Goal: Task Accomplishment & Management: Manage account settings

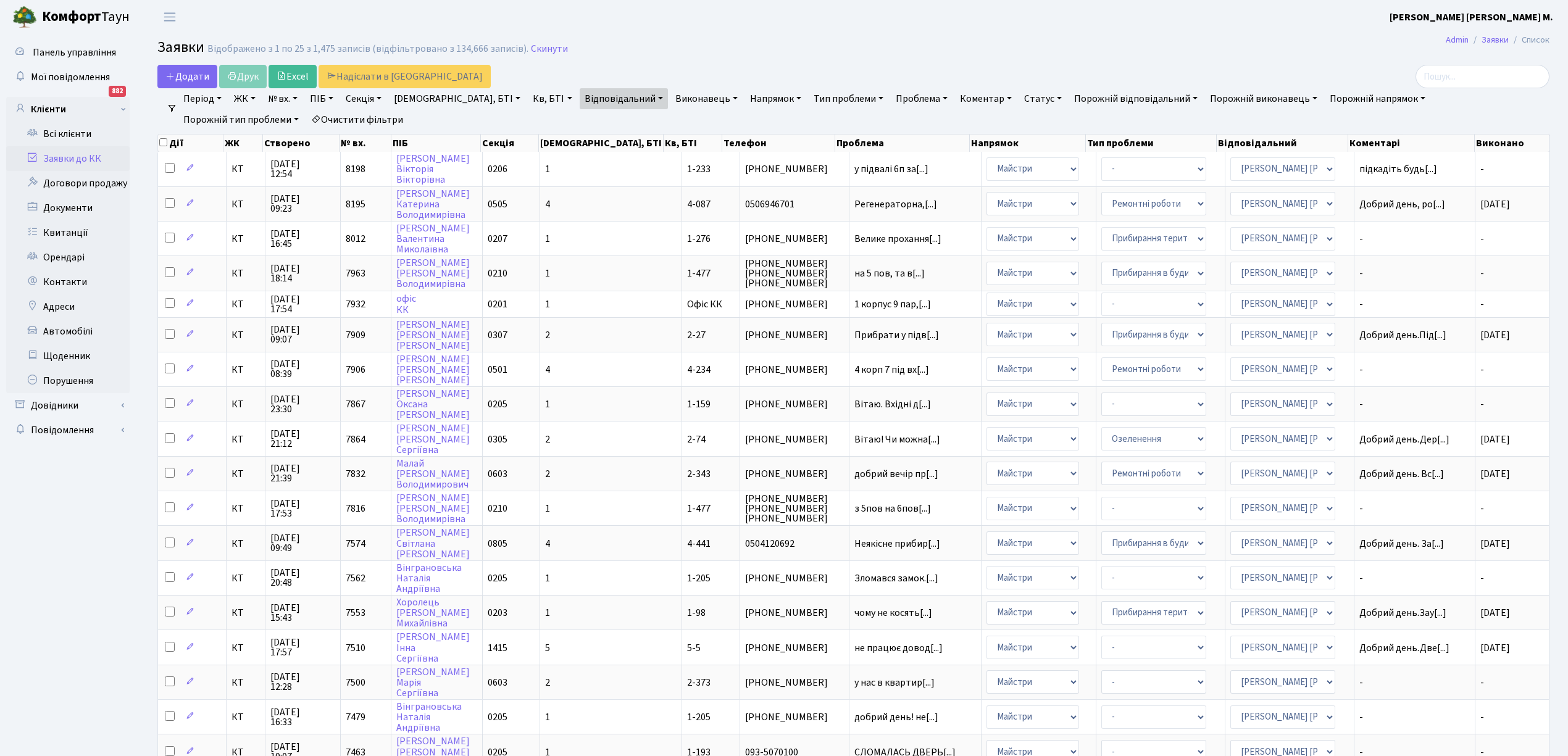
select select "25"
click at [610, 272] on td "1" at bounding box center [611, 273] width 142 height 35
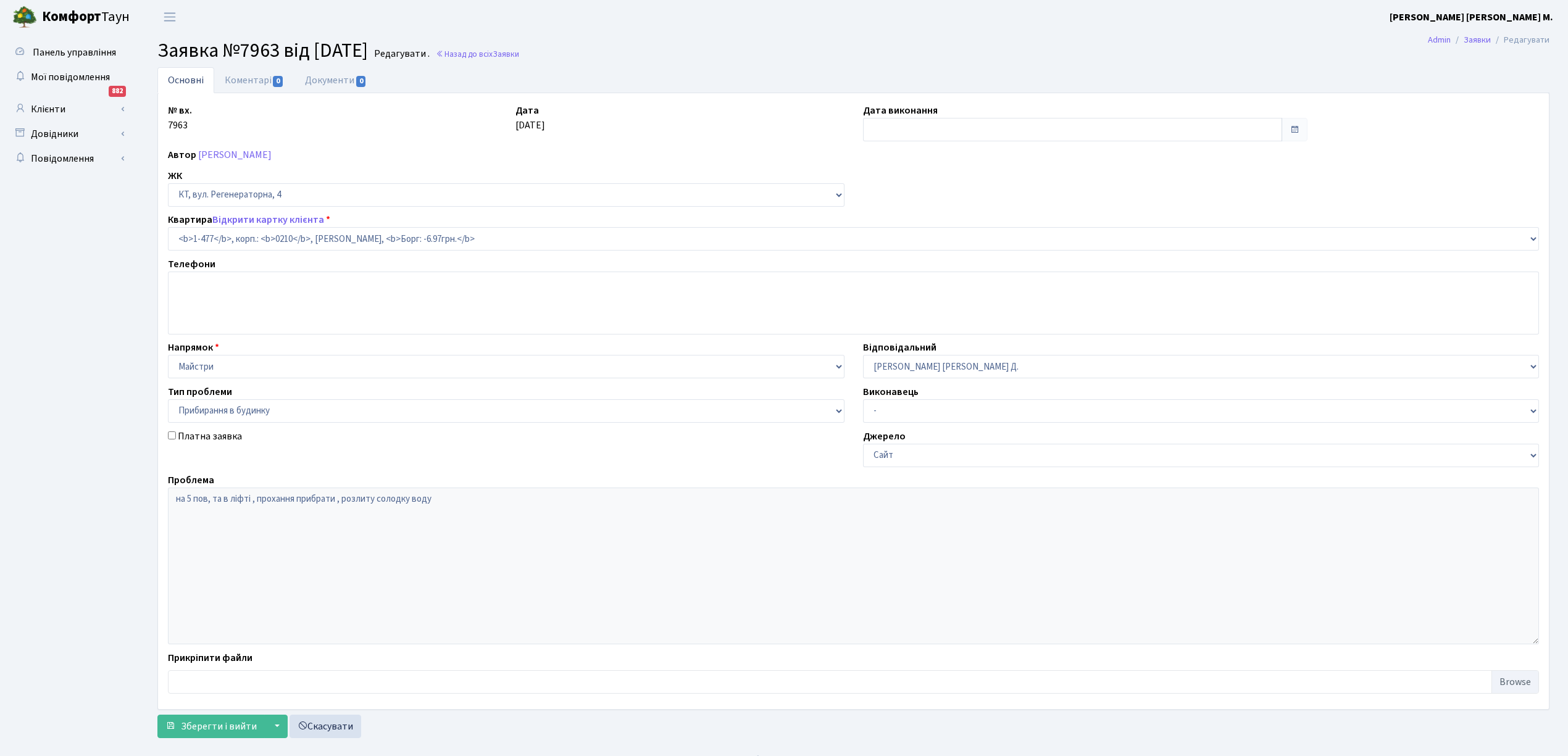
select select "396"
select select "58"
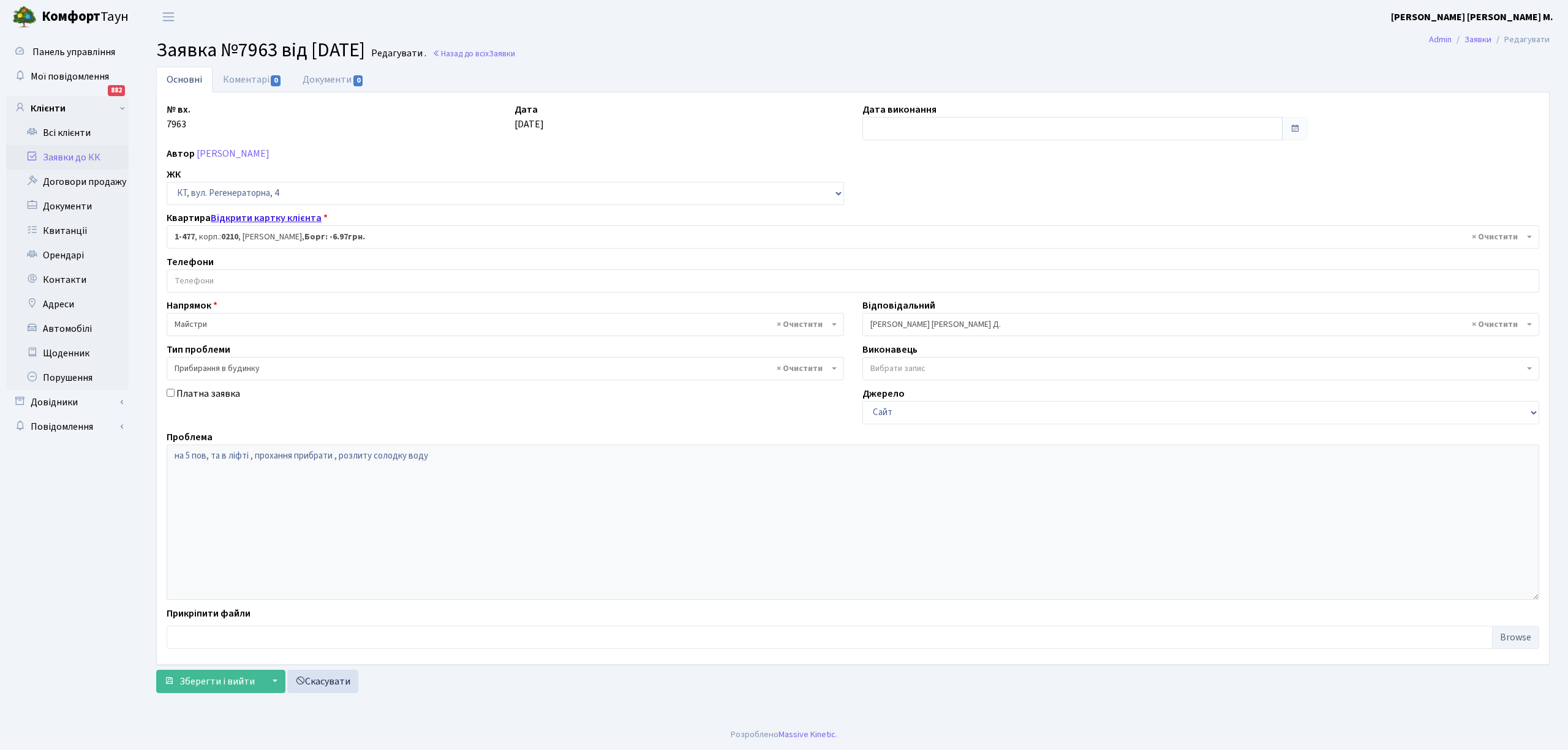
click at [258, 218] on link "Відкрити картку клієнта" at bounding box center [266, 218] width 111 height 13
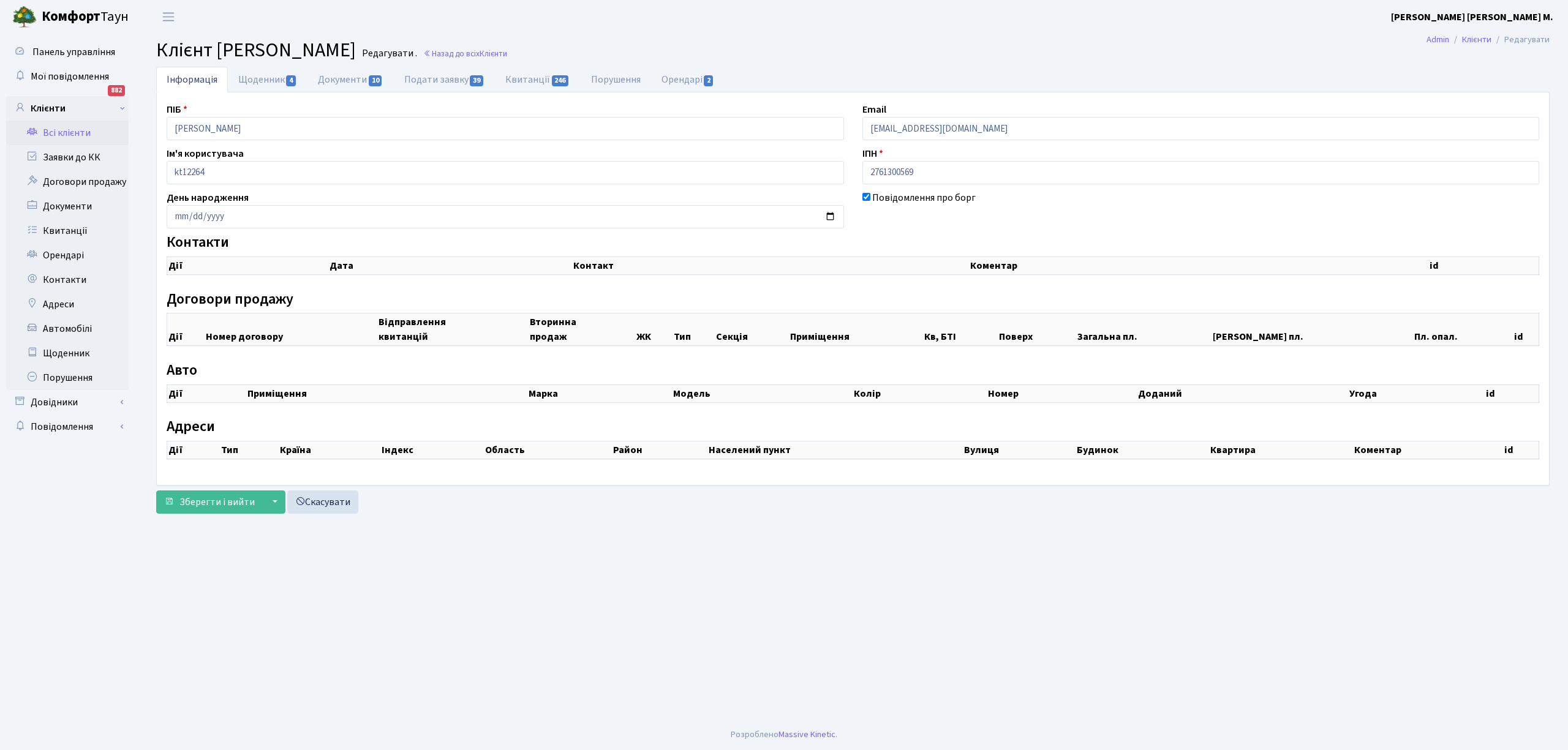
select select "25"
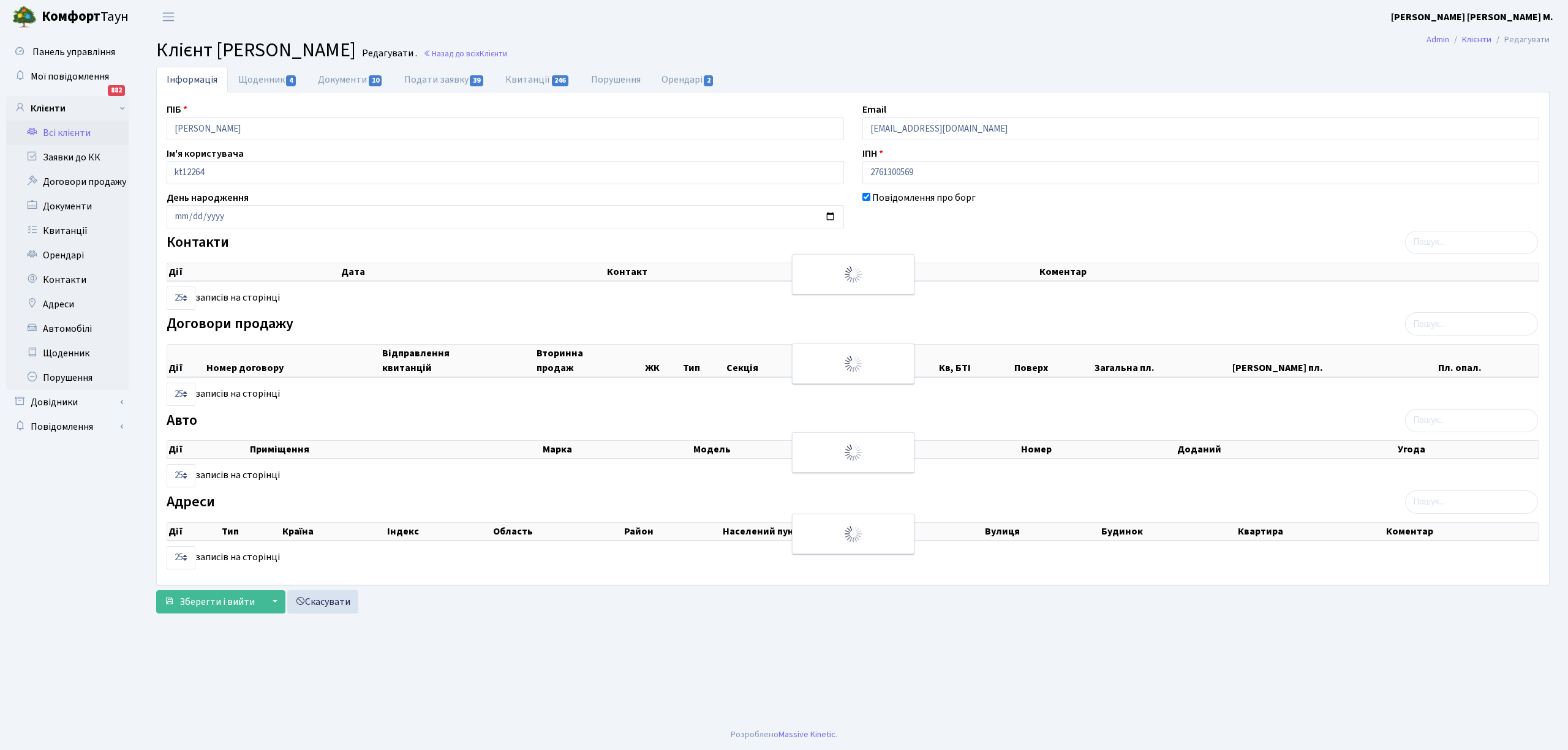
checkbox input "true"
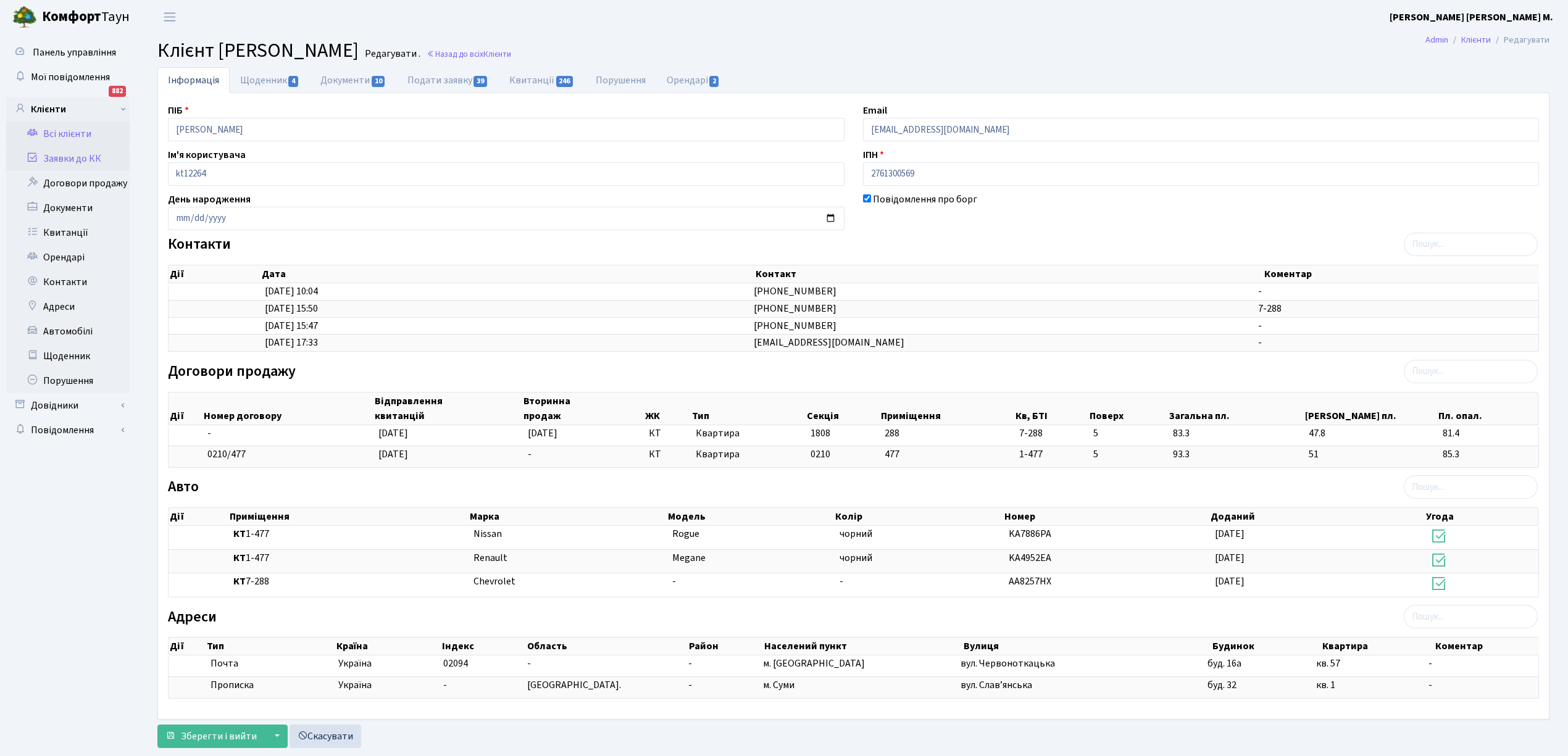
click at [65, 163] on link "Заявки до КК" at bounding box center [68, 158] width 123 height 25
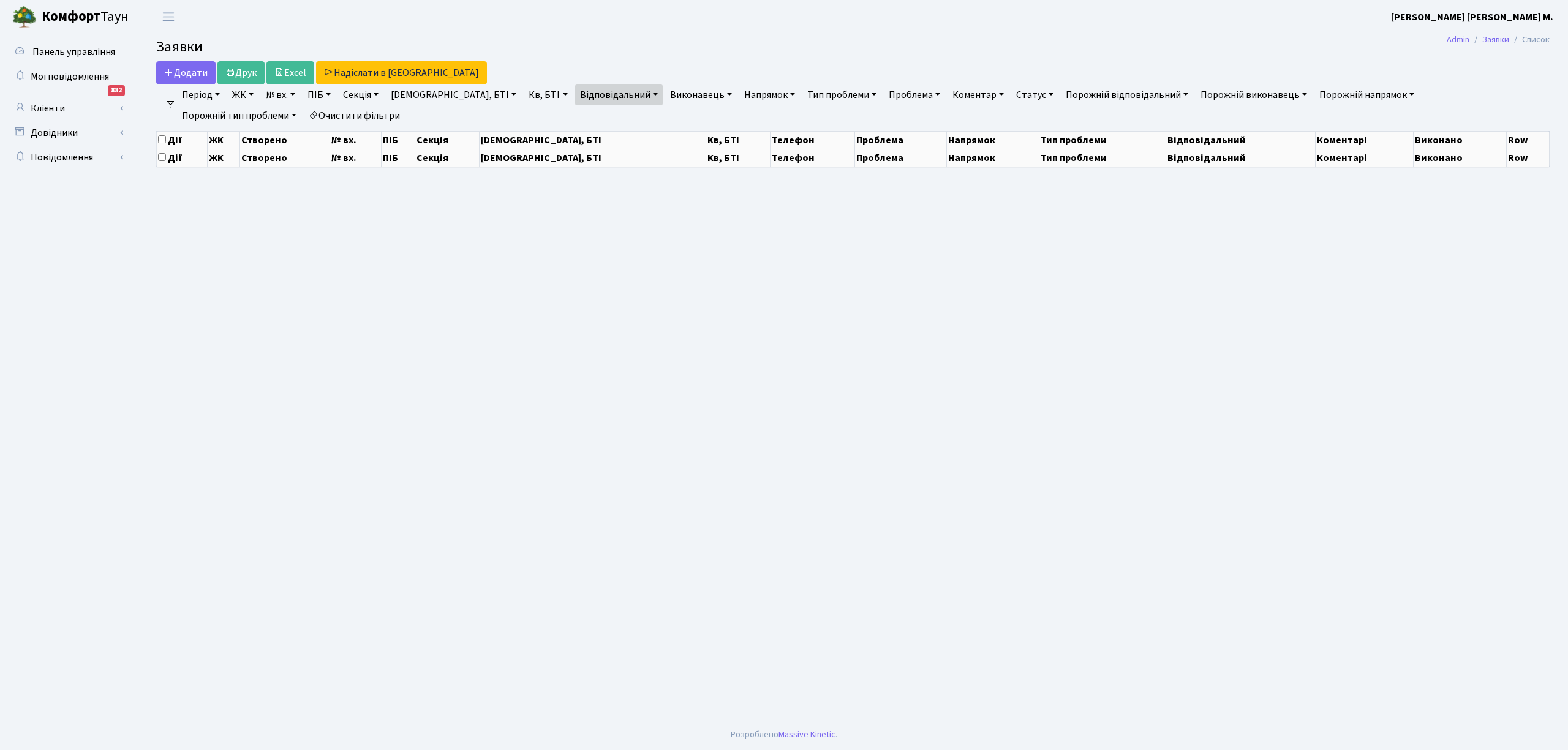
select select "25"
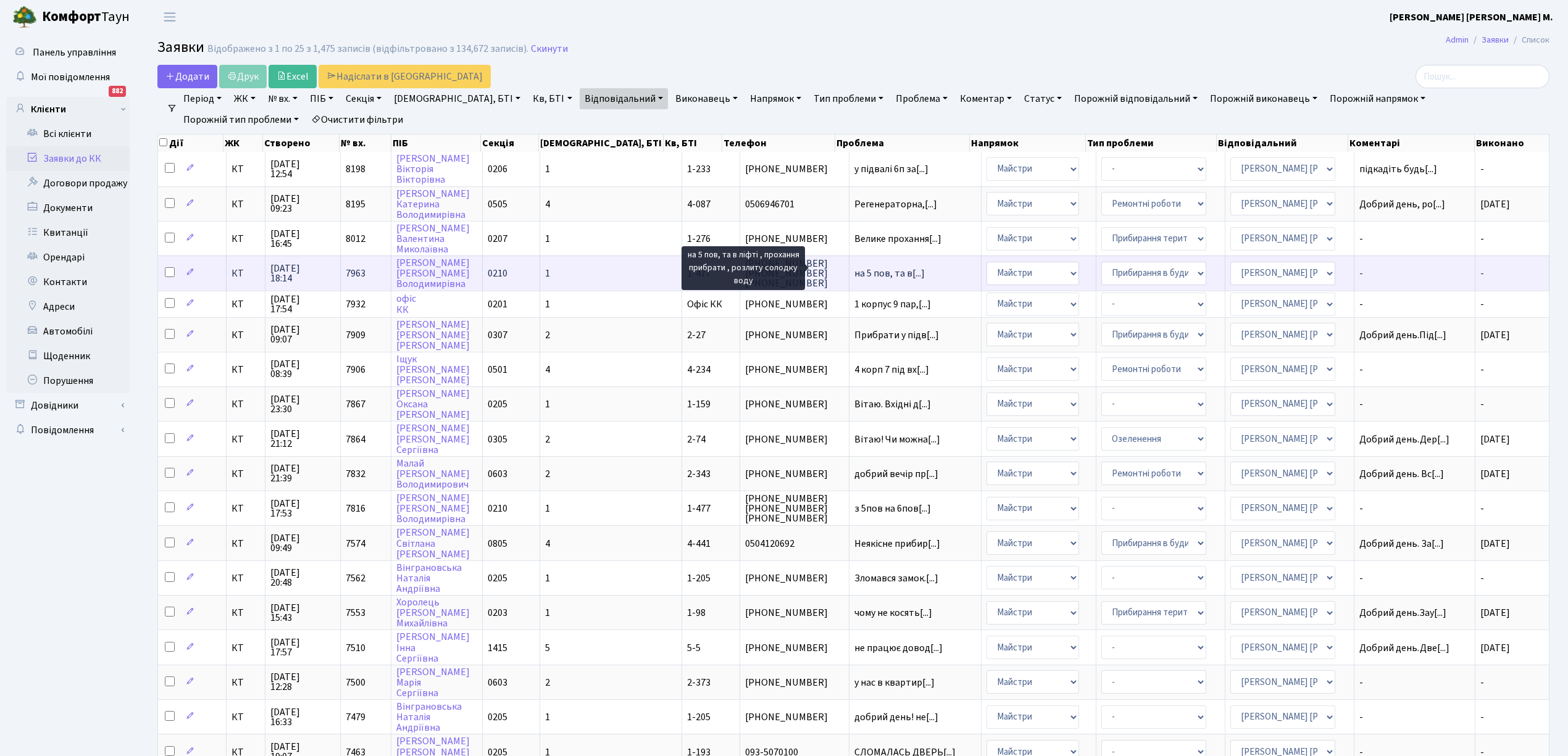
click at [854, 267] on span "на 5 пов, та в[...]" at bounding box center [889, 274] width 71 height 13
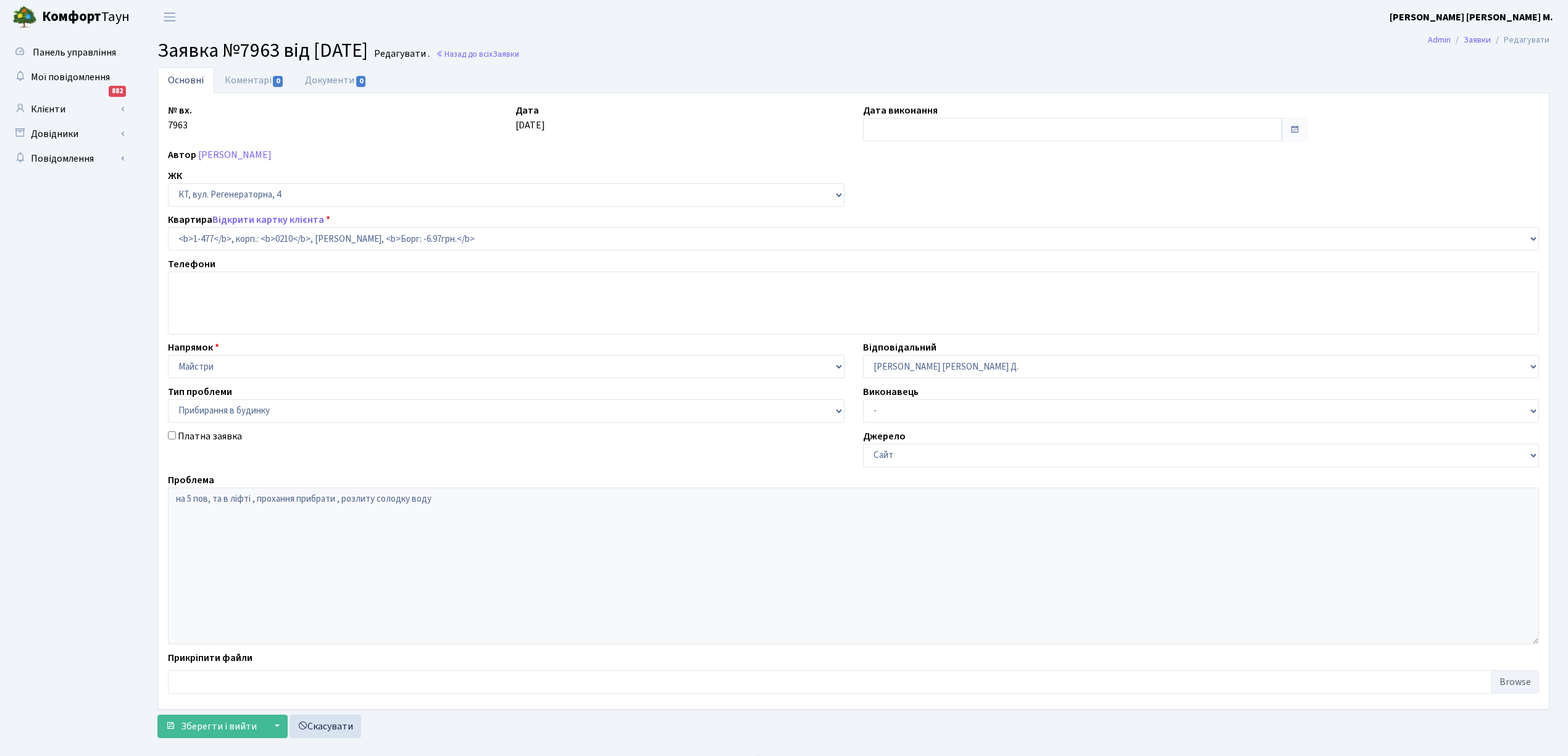
select select "396"
select select "58"
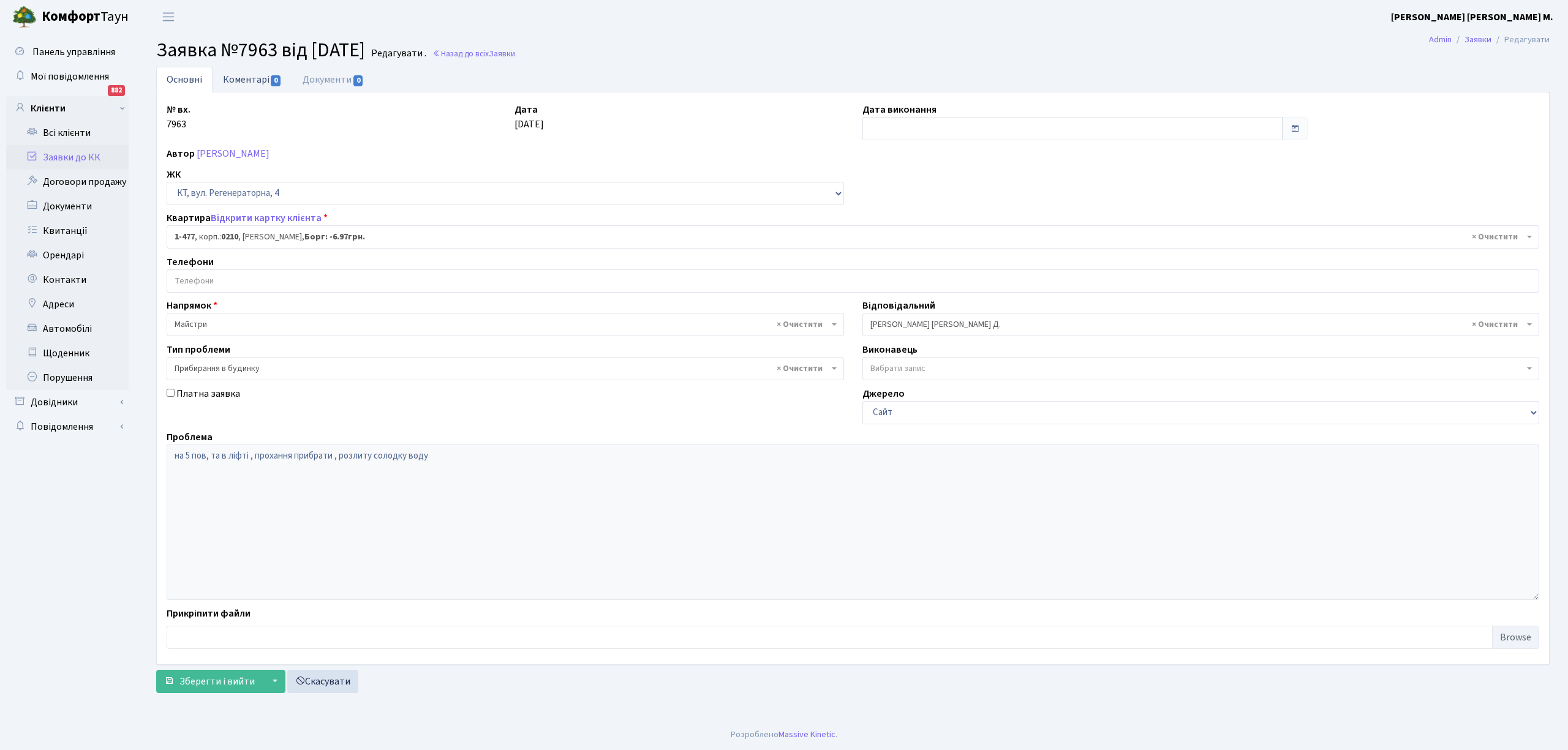
click at [251, 77] on link "Коментарі 0" at bounding box center [252, 80] width 80 height 25
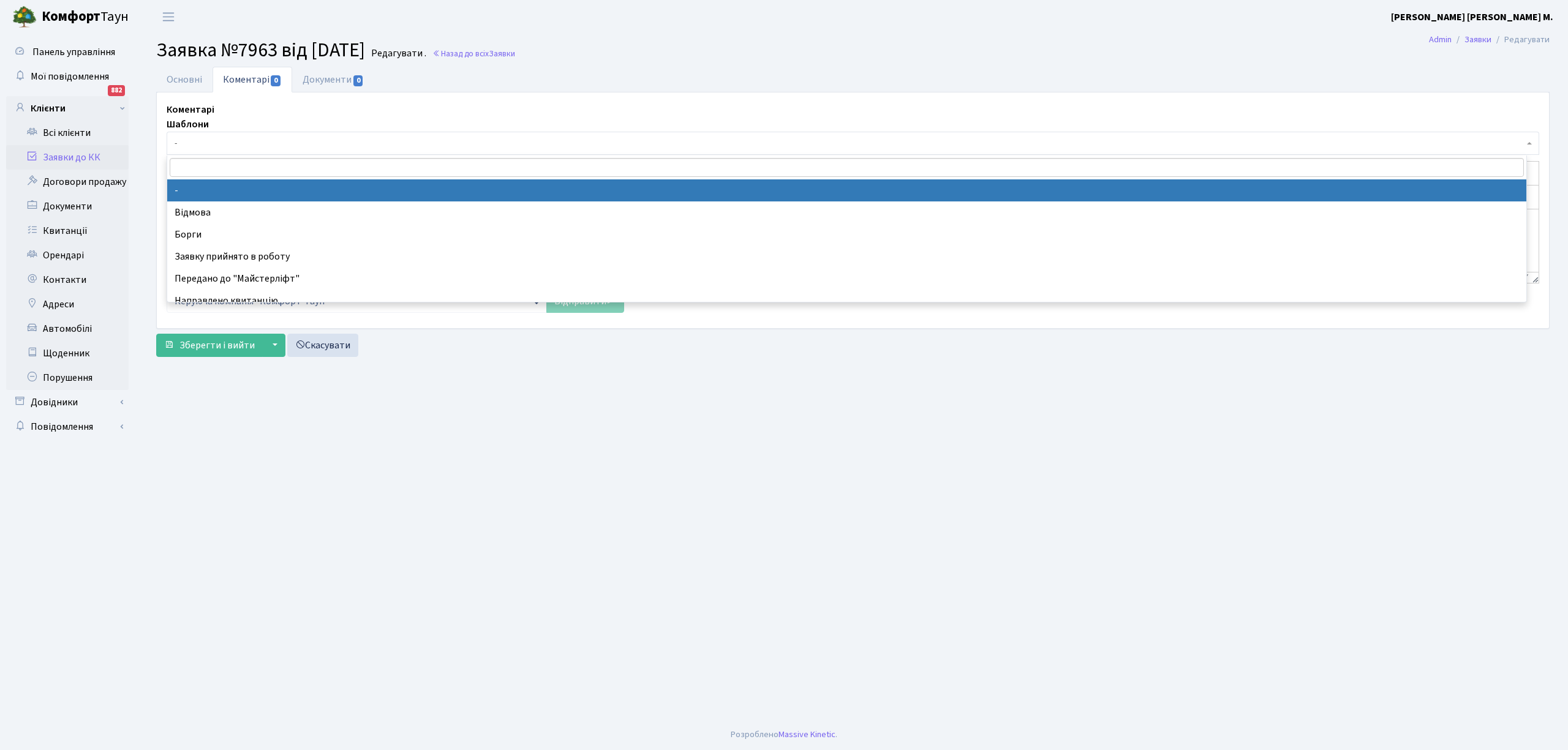
click at [219, 145] on span "-" at bounding box center [850, 143] width 1350 height 13
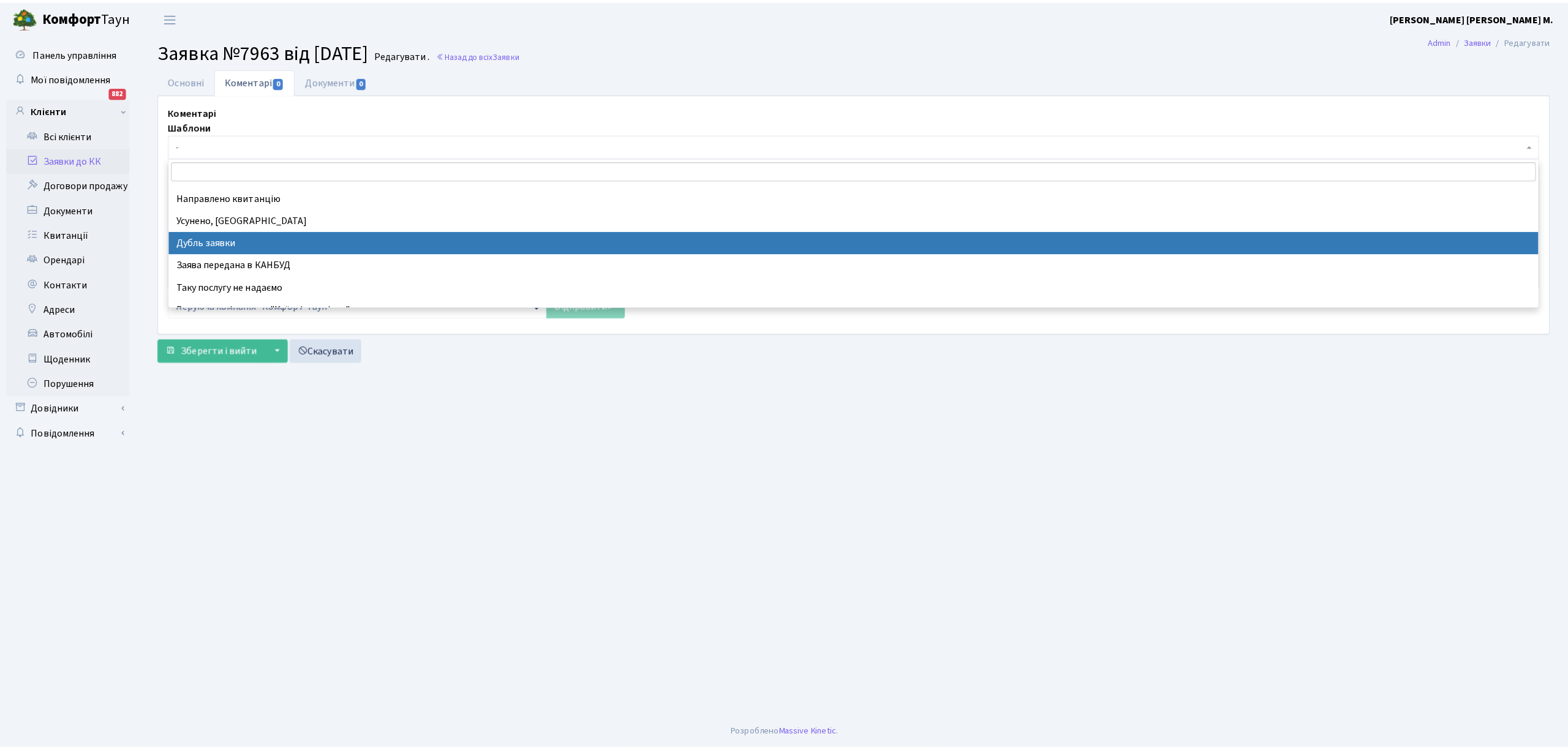
scroll to position [81, 0]
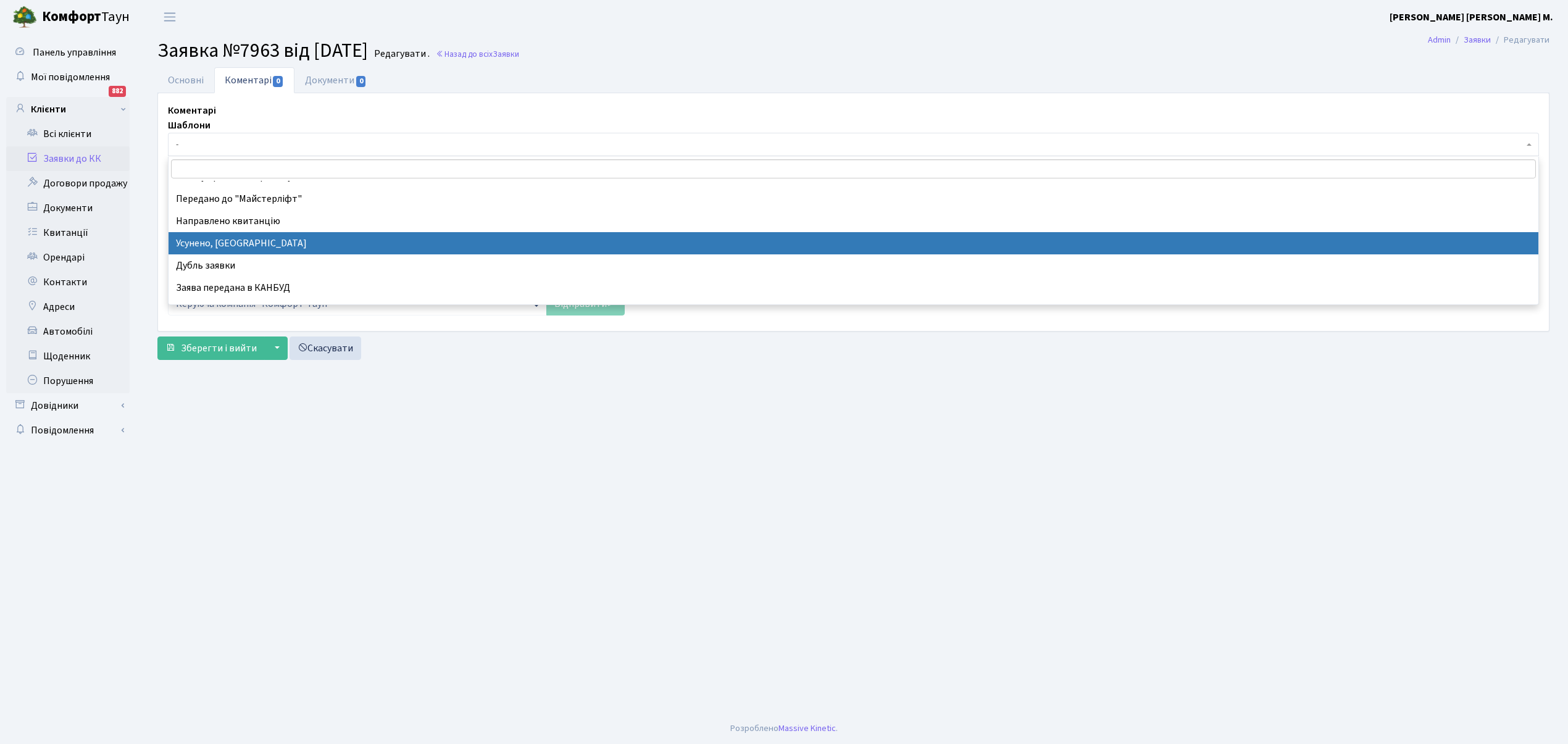
select select "15"
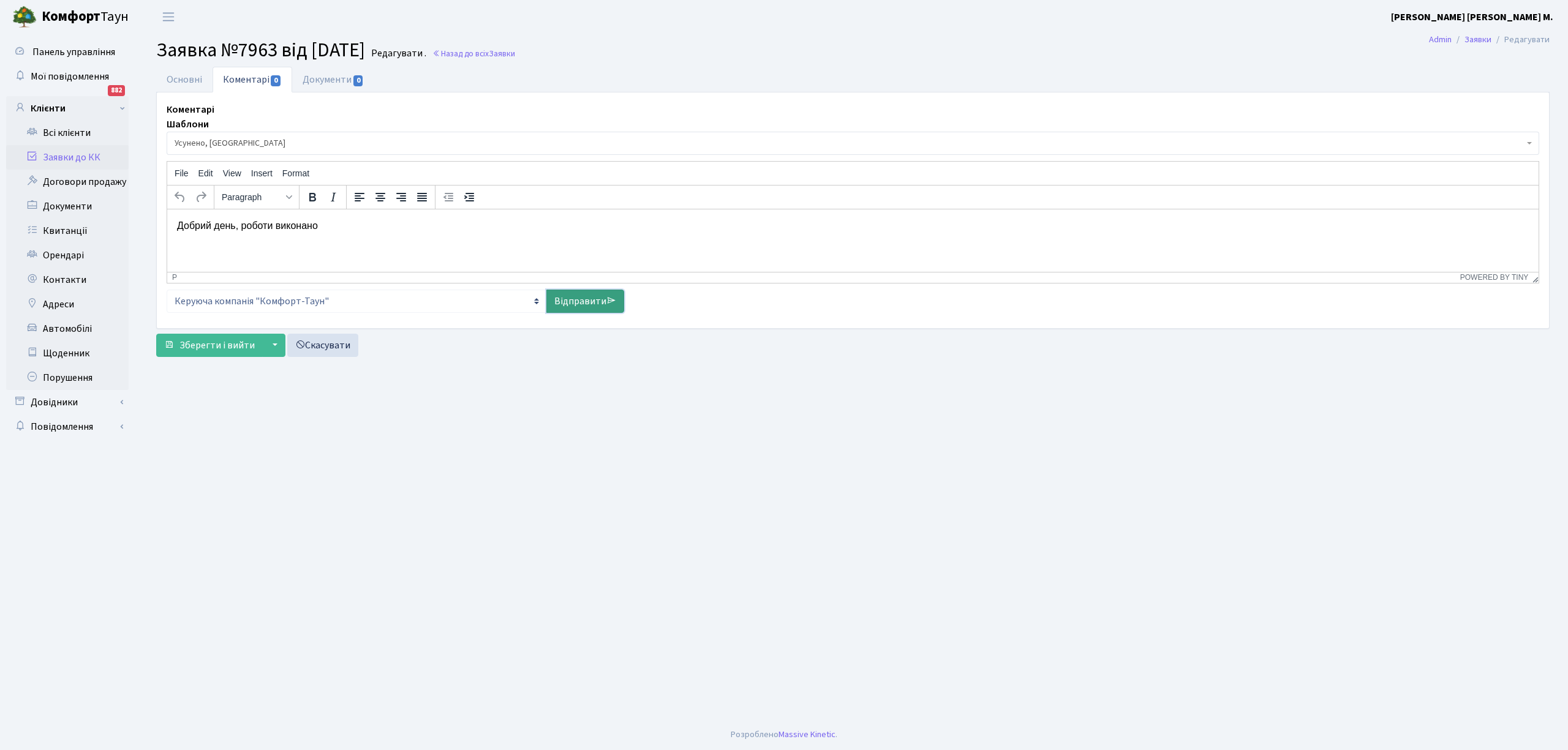
click at [581, 297] on link "Відправити" at bounding box center [585, 302] width 77 height 24
select select
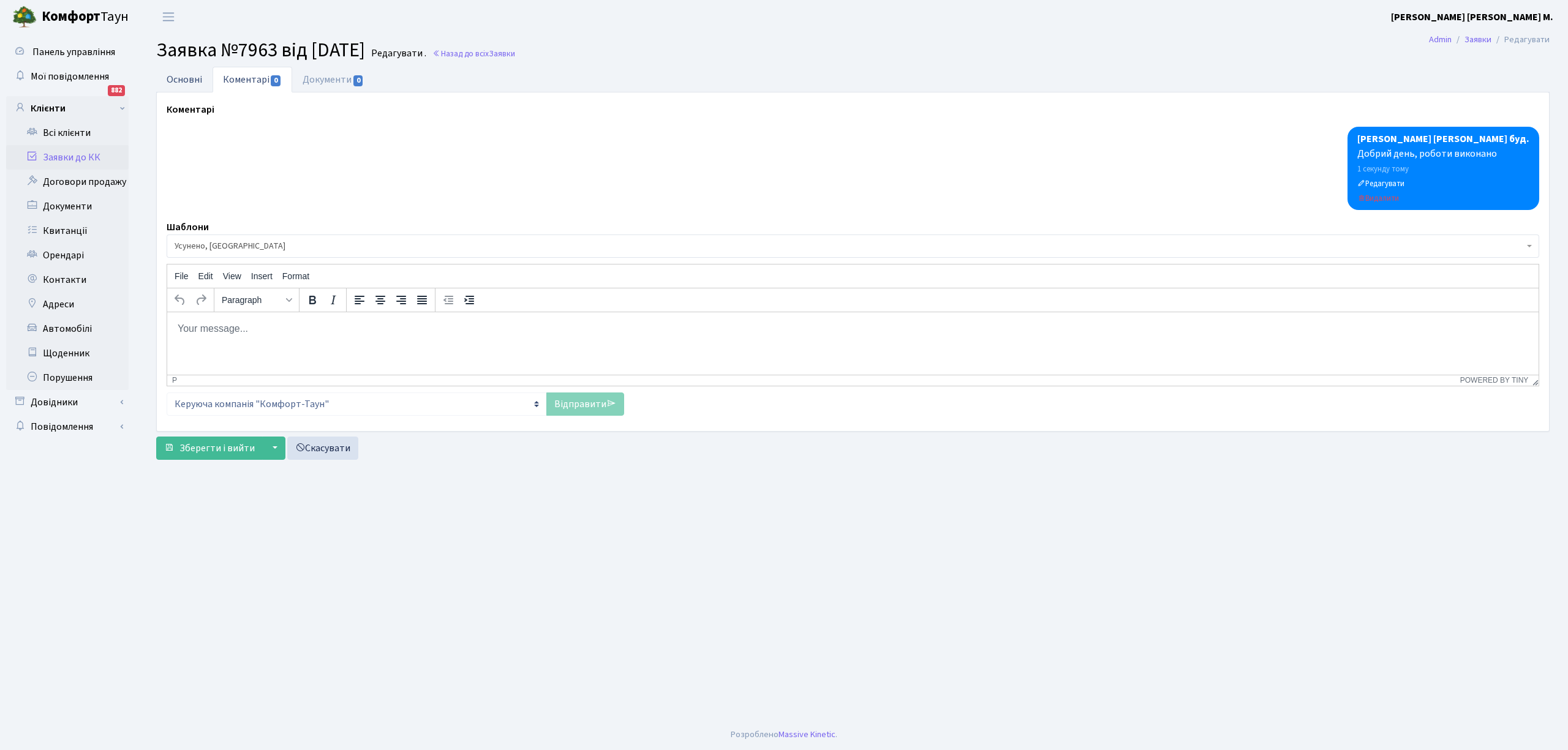
click at [186, 77] on link "Основні" at bounding box center [184, 80] width 56 height 25
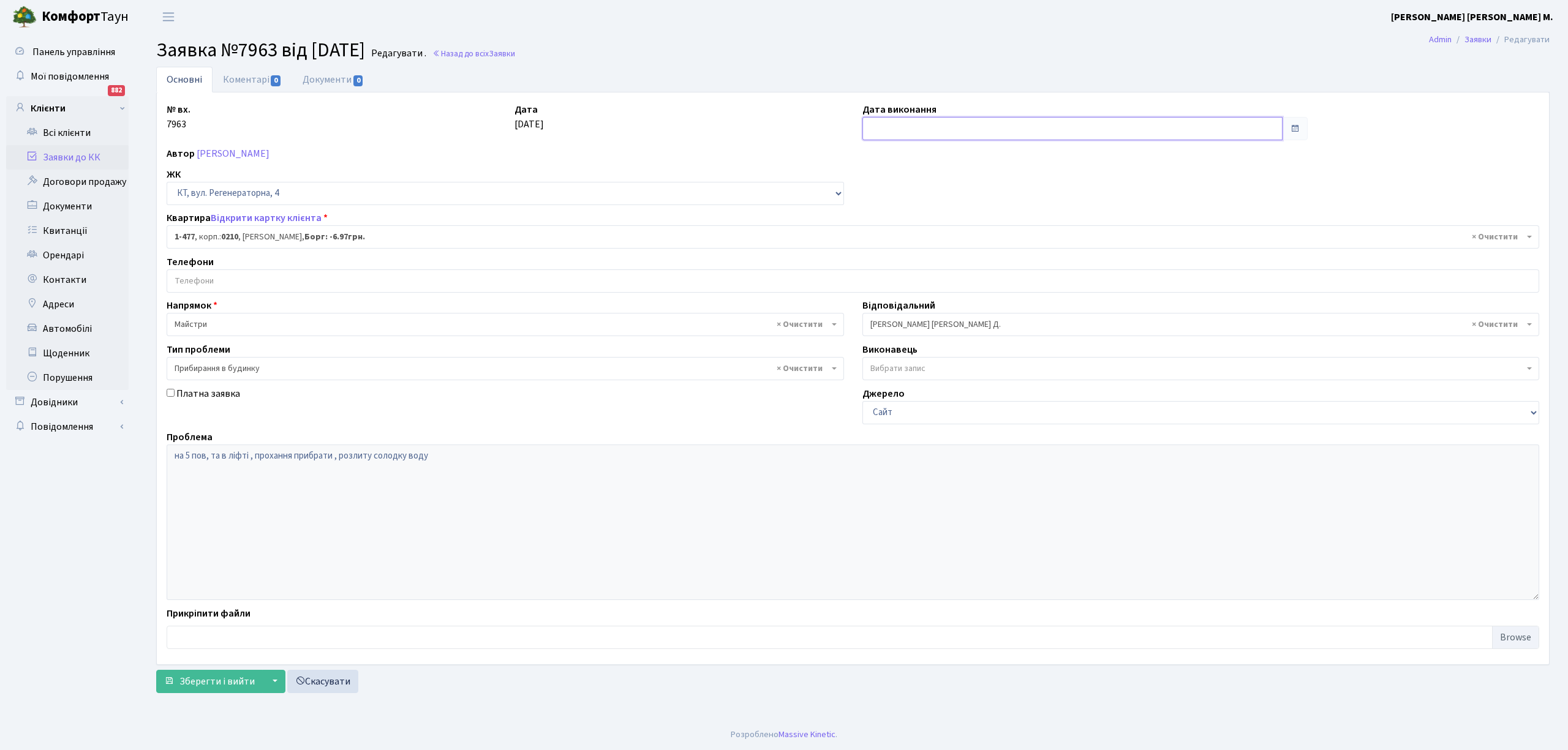
click at [882, 126] on input "text" at bounding box center [1072, 129] width 420 height 24
click at [893, 262] on td "23" at bounding box center [892, 265] width 18 height 18
type input "[DATE]"
click at [195, 674] on button "Зберегти і вийти" at bounding box center [209, 682] width 107 height 24
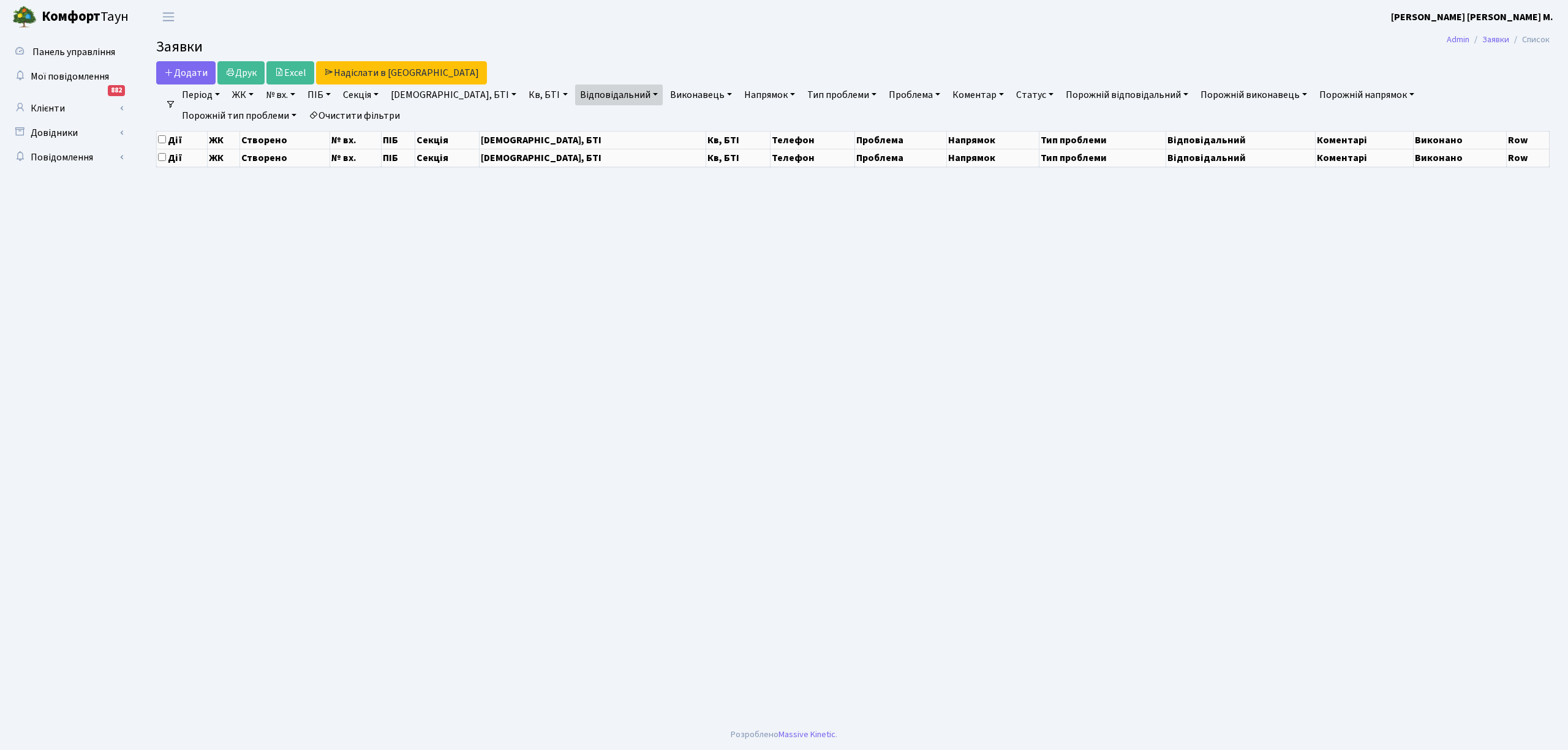
select select "25"
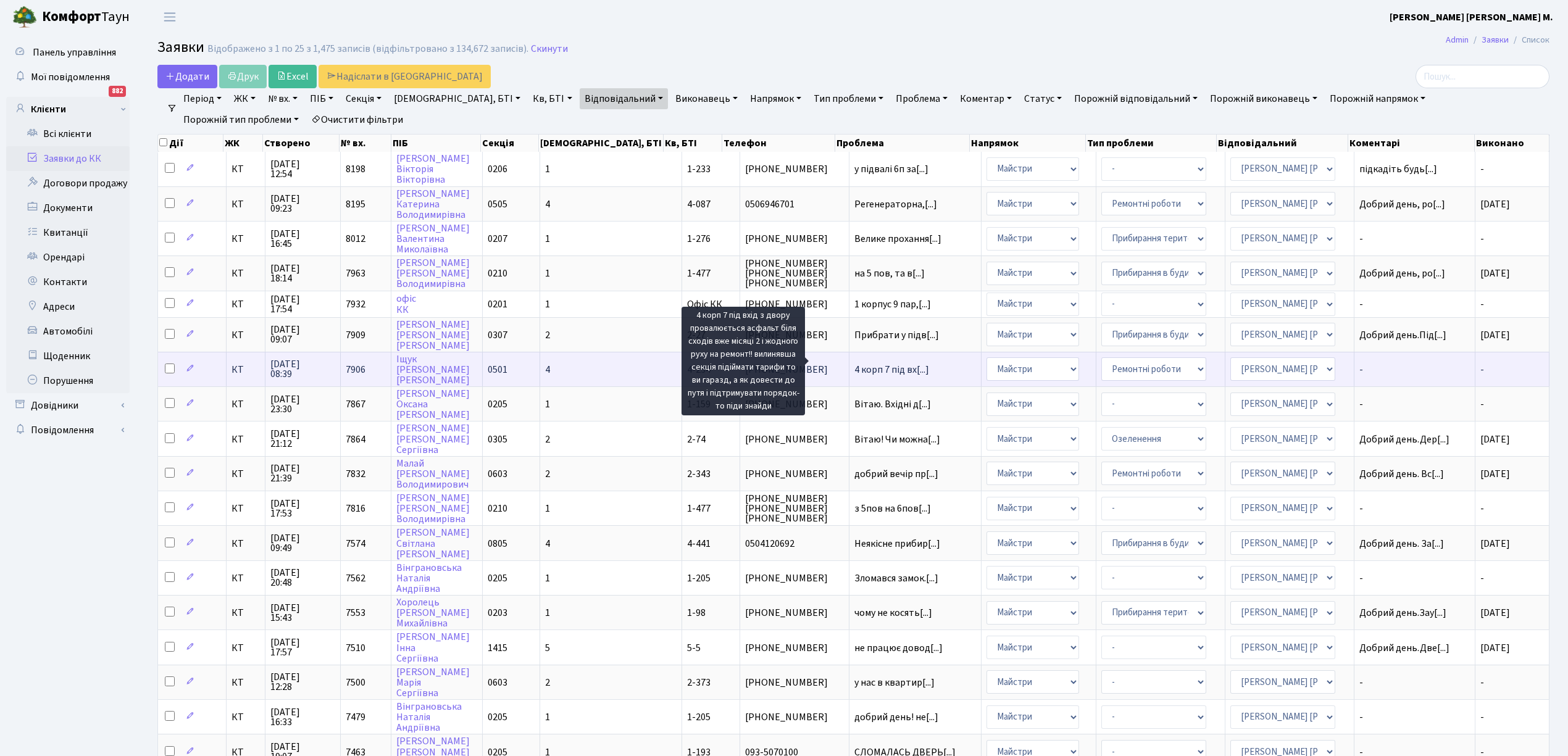
click at [854, 363] on span "4 корп 7 під вх[...]" at bounding box center [891, 369] width 74 height 13
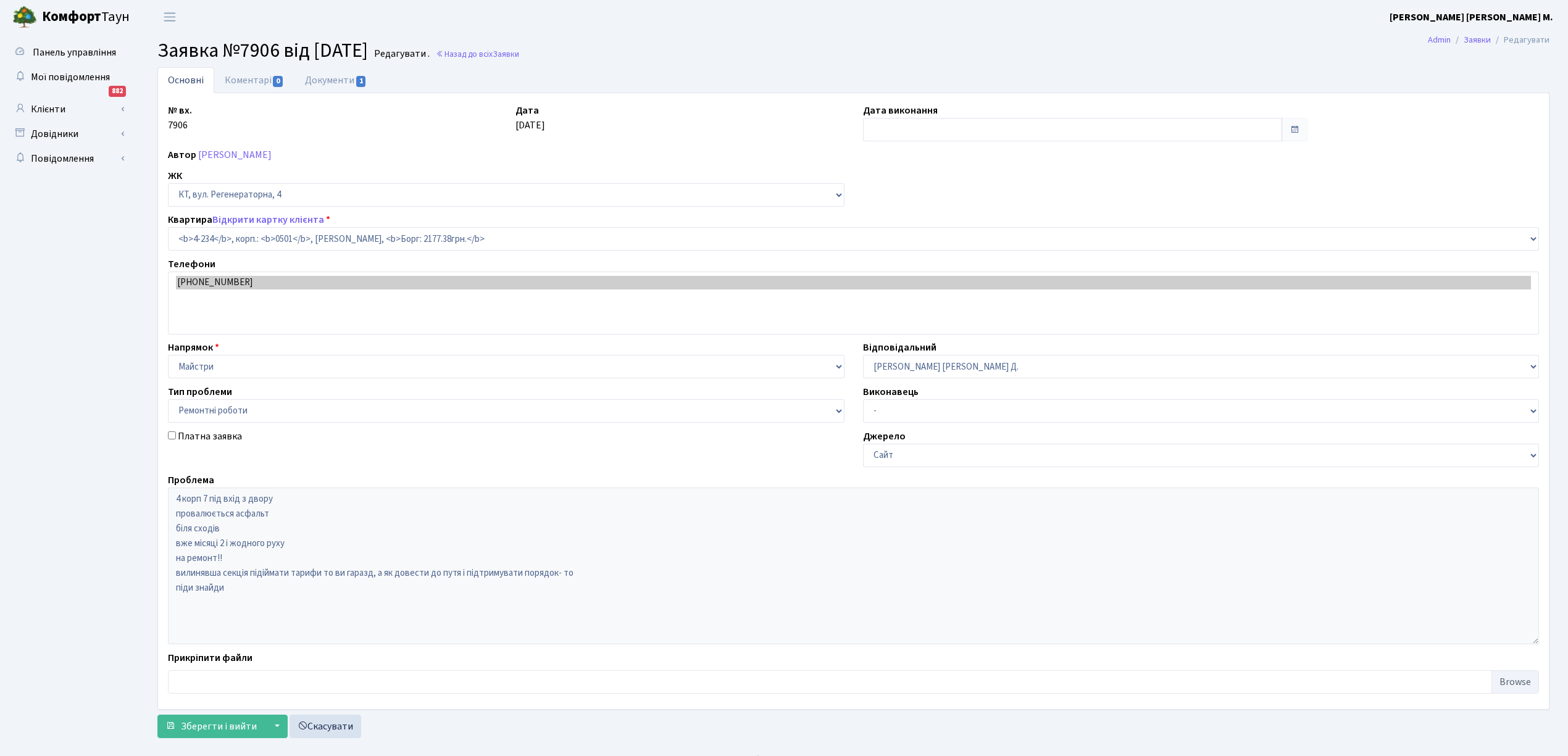
select select "1052"
select select "62"
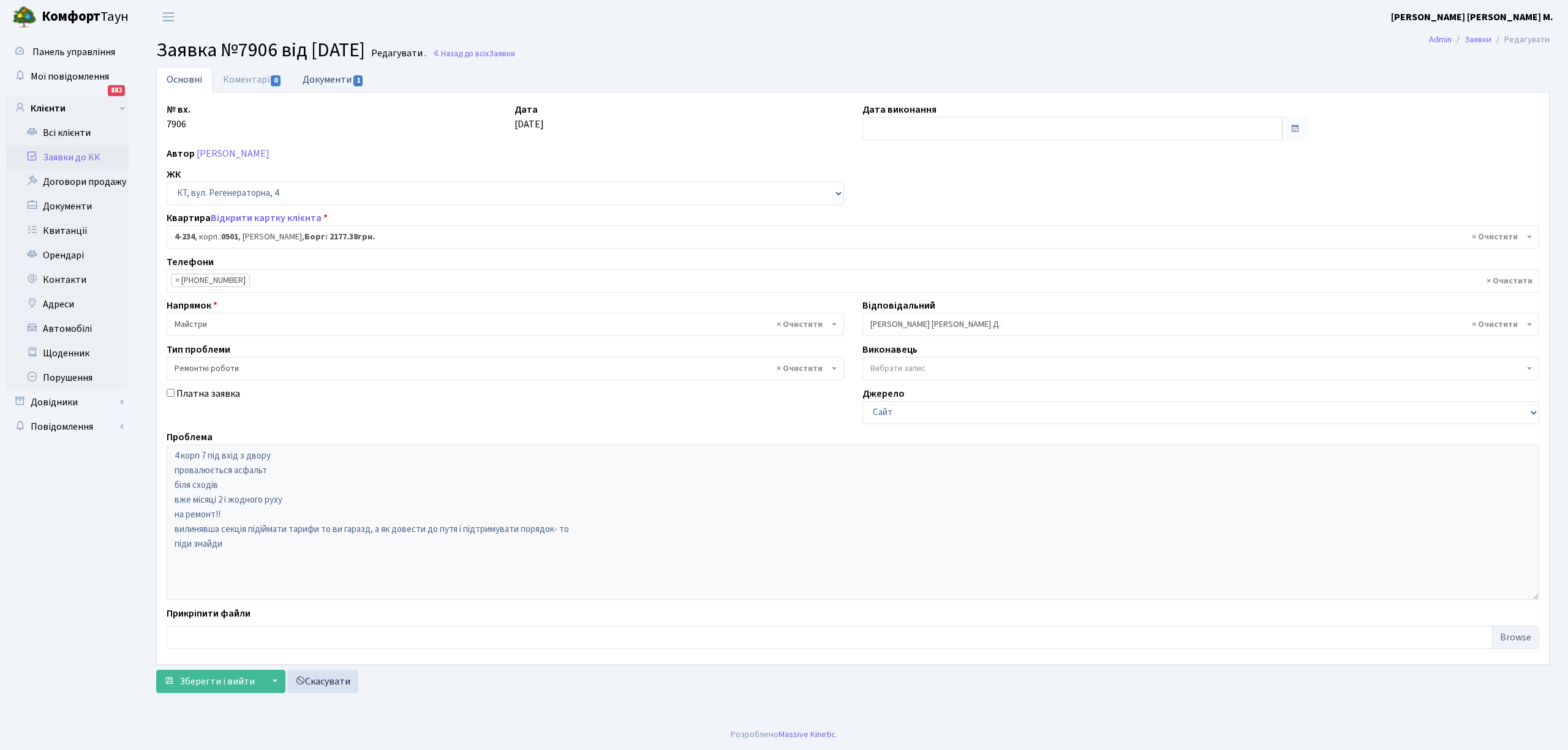
click at [336, 81] on link "Документи 1" at bounding box center [333, 80] width 82 height 25
select select "25"
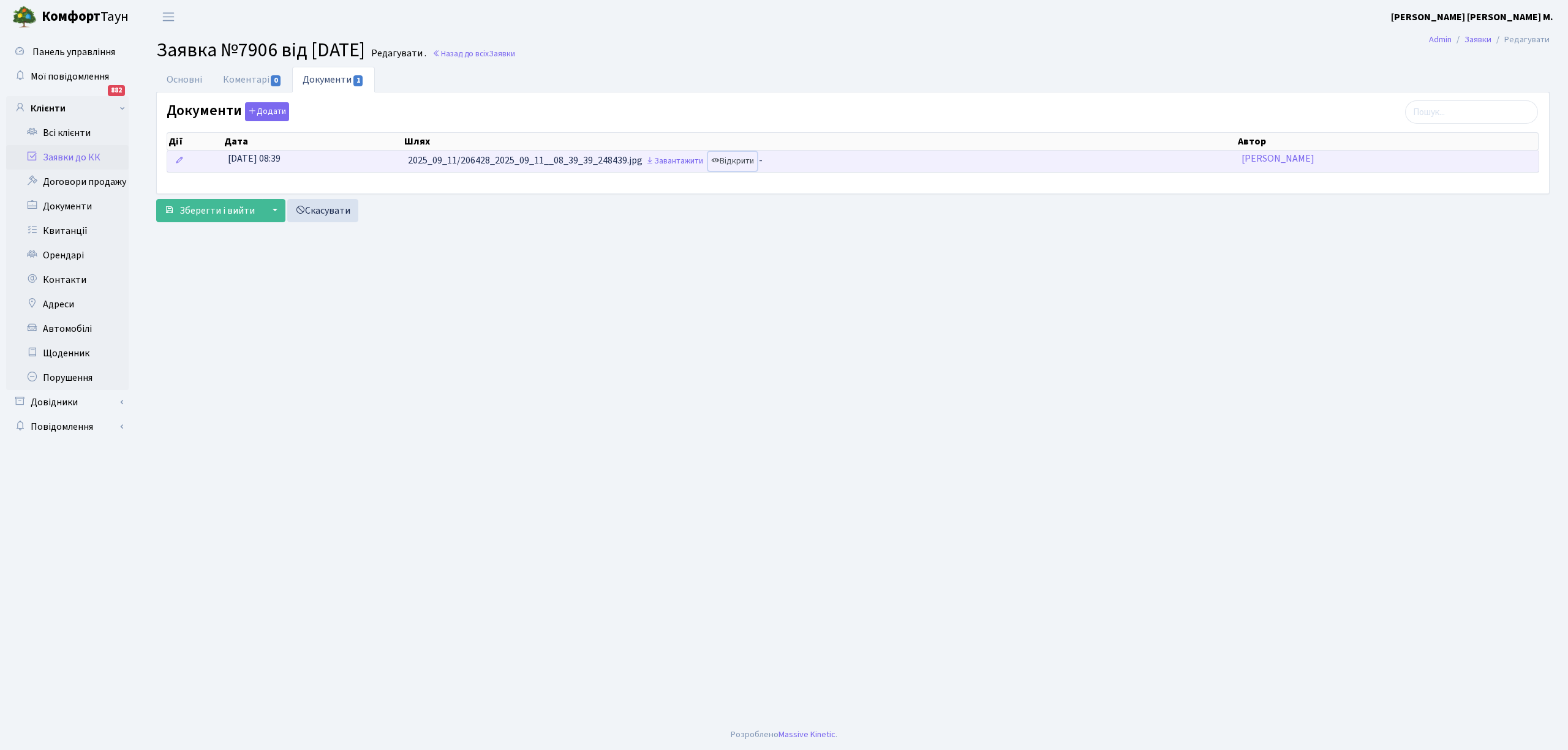
click at [740, 162] on link "Відкрити" at bounding box center [732, 162] width 49 height 19
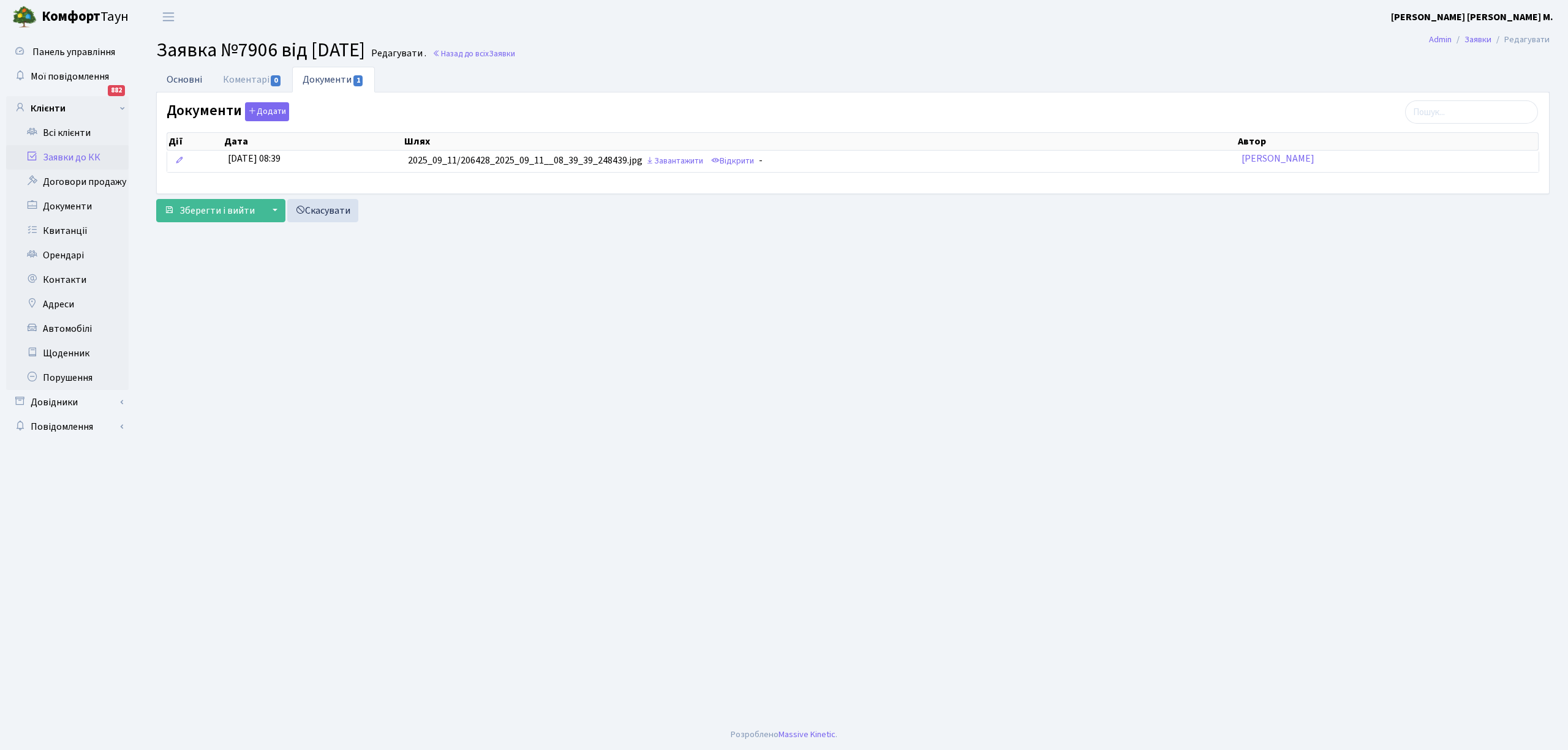
click at [184, 85] on link "Основні" at bounding box center [184, 80] width 56 height 25
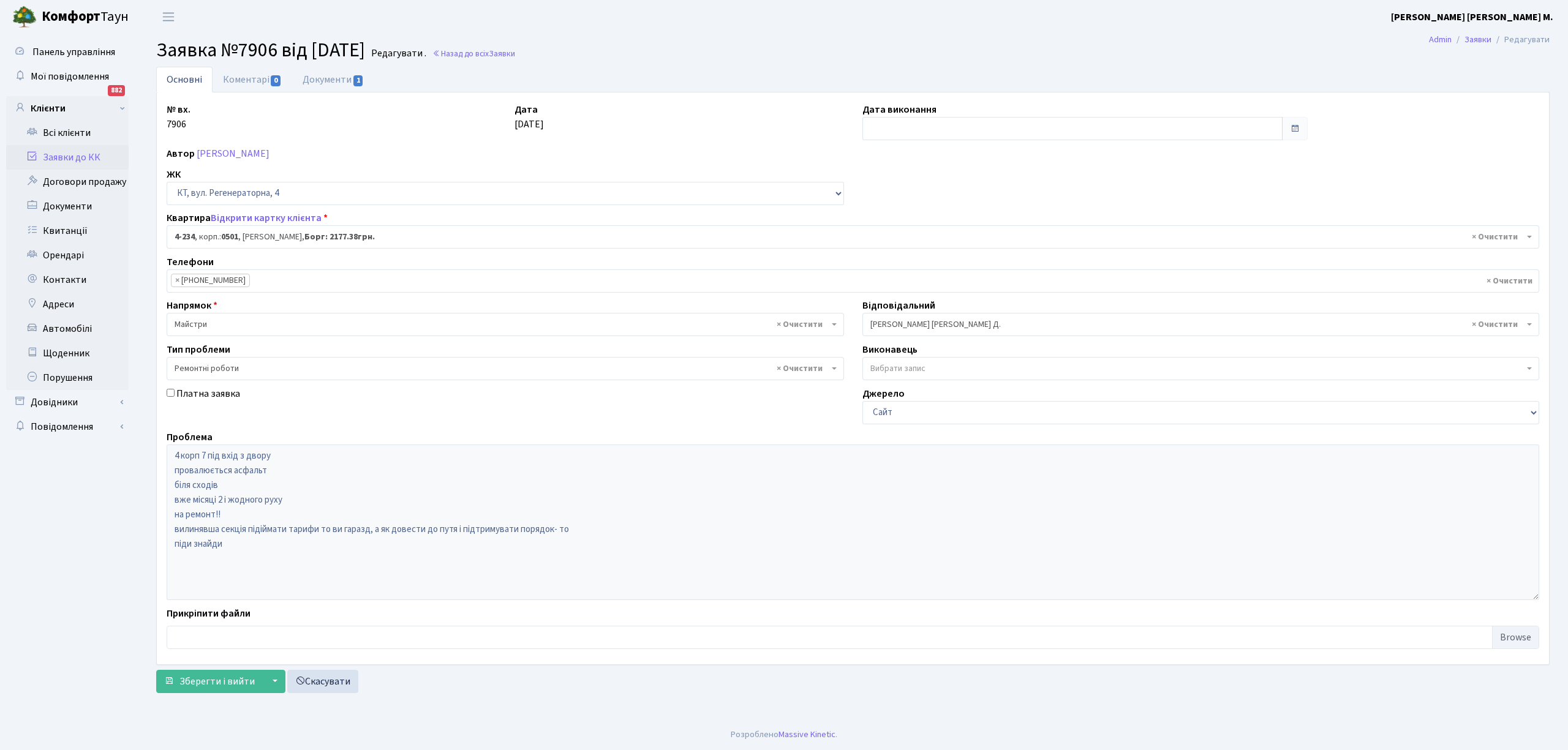
click at [67, 155] on link "Заявки до КК" at bounding box center [67, 157] width 122 height 24
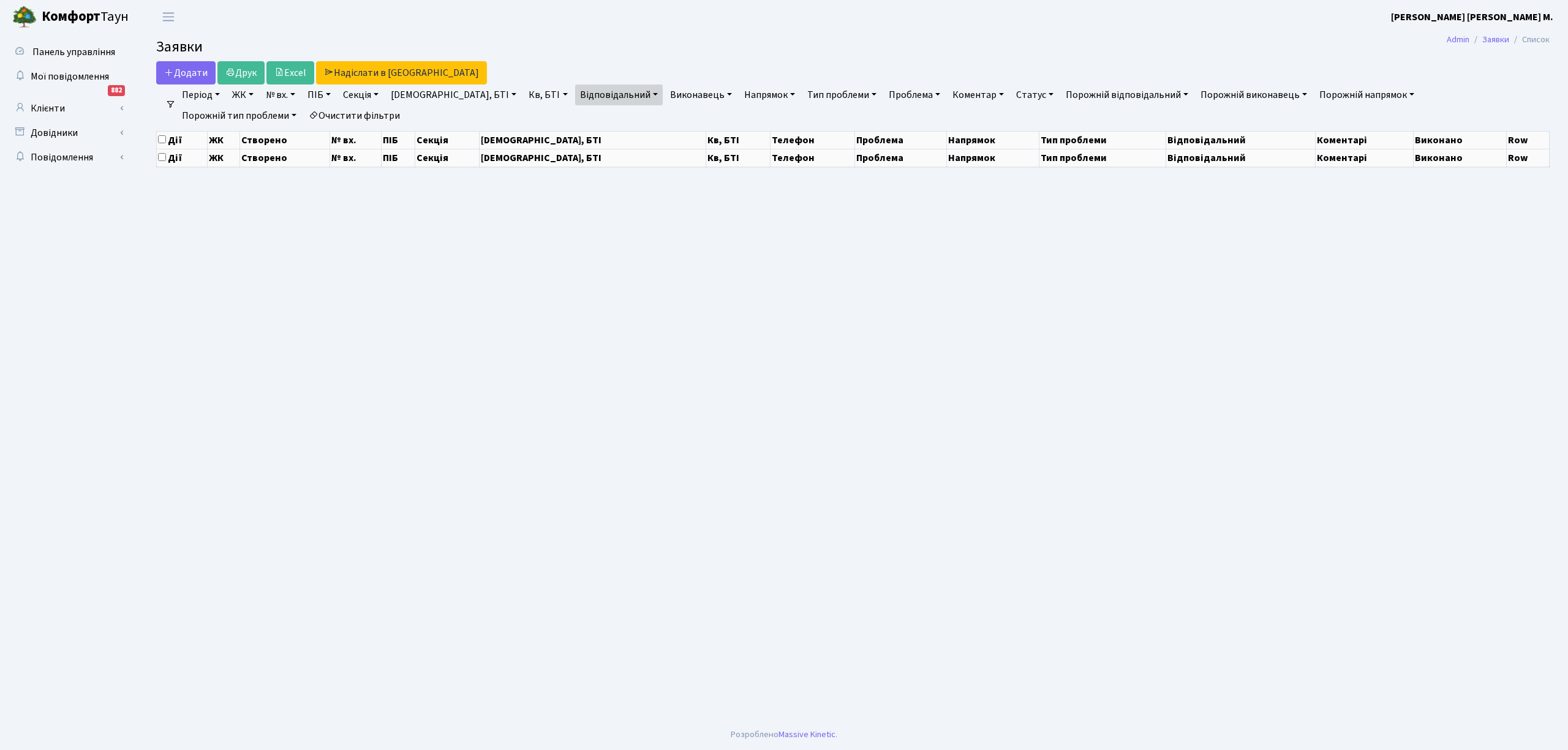
select select "25"
